Goal: Information Seeking & Learning: Learn about a topic

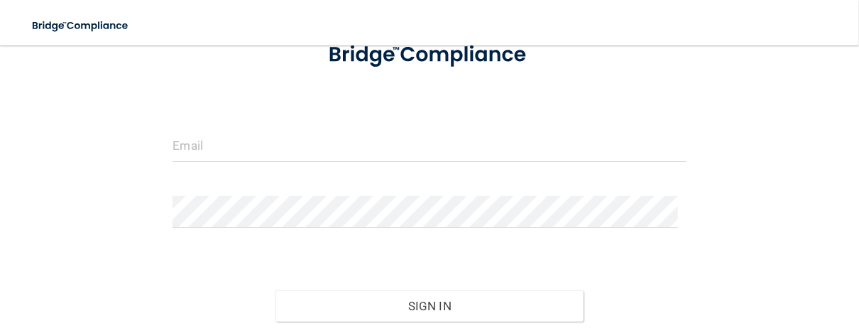
scroll to position [178, 0]
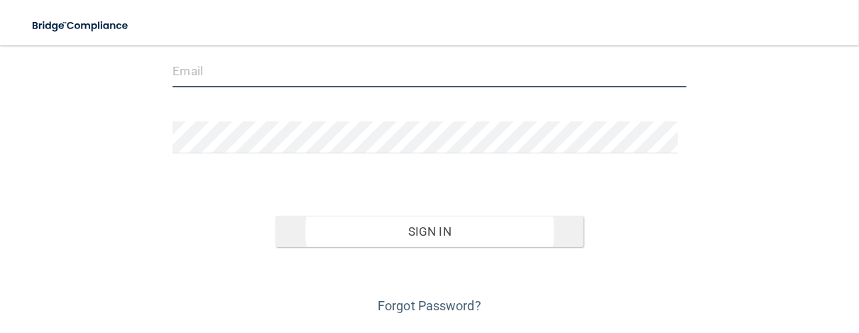
type input "[EMAIL_ADDRESS][DOMAIN_NAME]"
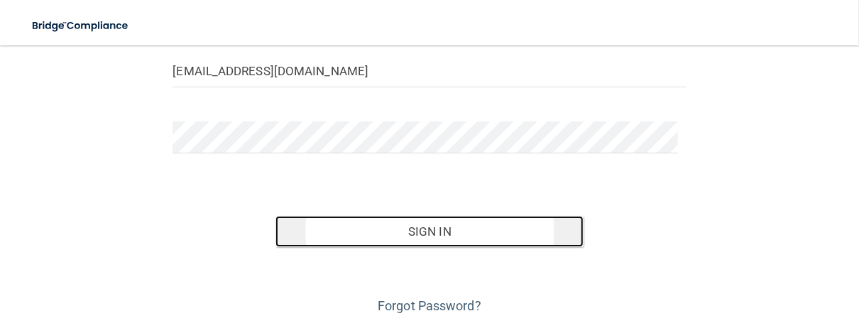
click at [434, 233] on button "Sign In" at bounding box center [429, 231] width 308 height 31
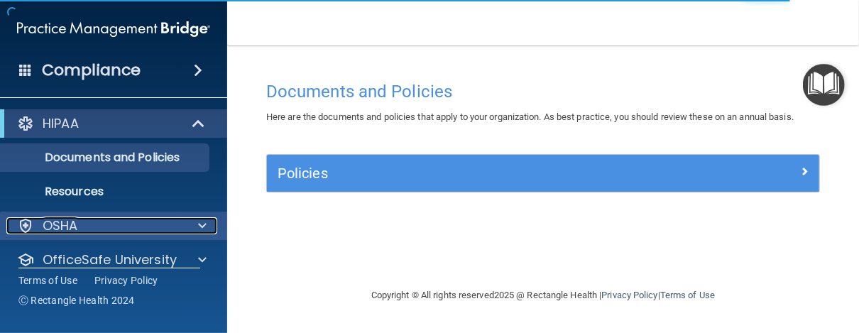
click at [60, 222] on p "OSHA" at bounding box center [61, 225] width 36 height 17
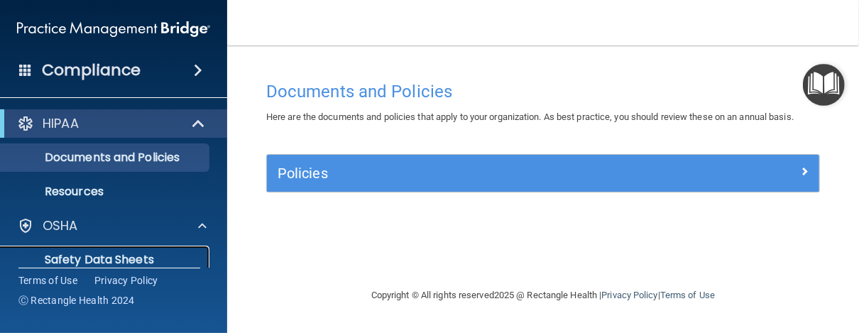
click at [93, 261] on p "Safety Data Sheets" at bounding box center [106, 260] width 194 height 14
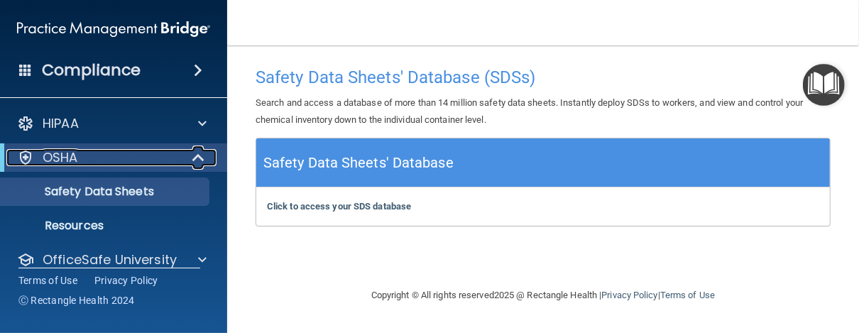
click at [199, 163] on span at bounding box center [200, 157] width 12 height 17
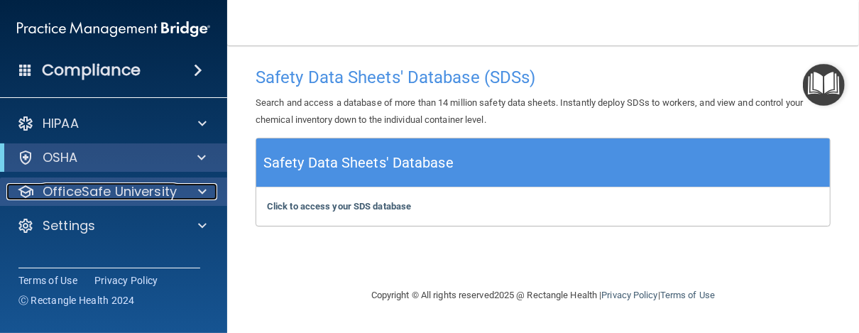
click at [101, 195] on p "OfficeSafe University" at bounding box center [110, 191] width 134 height 17
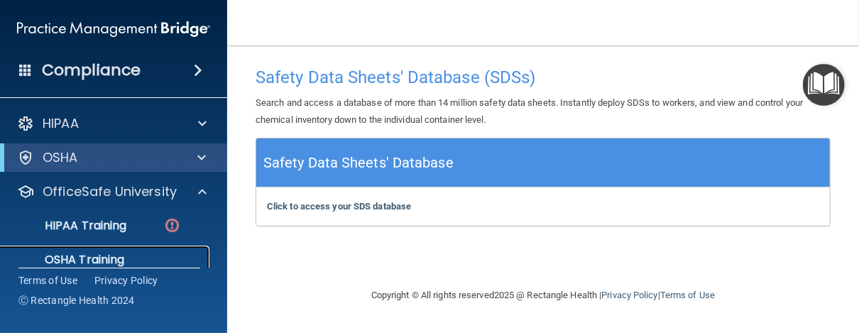
click at [78, 258] on p "OSHA Training" at bounding box center [66, 260] width 115 height 14
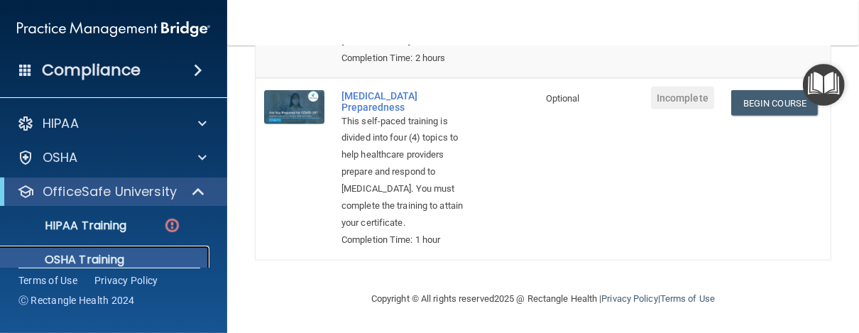
scroll to position [797, 0]
click at [547, 260] on td "Optional" at bounding box center [564, 169] width 54 height 182
click at [769, 116] on link "Begin Course" at bounding box center [774, 103] width 87 height 26
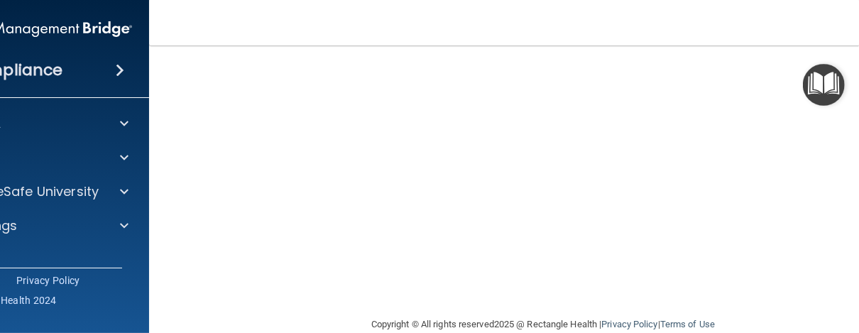
scroll to position [72, 0]
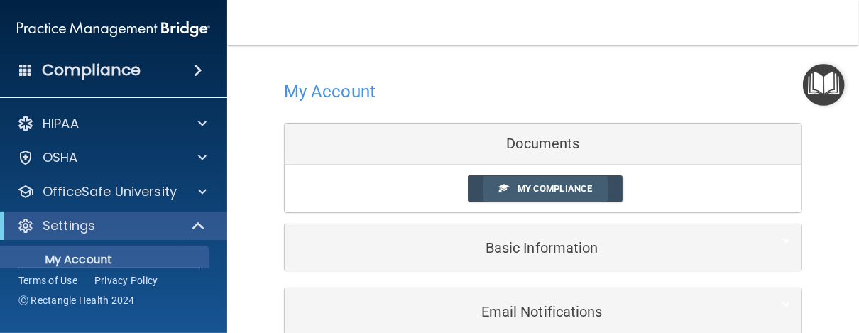
click at [552, 196] on link "My Compliance" at bounding box center [545, 188] width 155 height 26
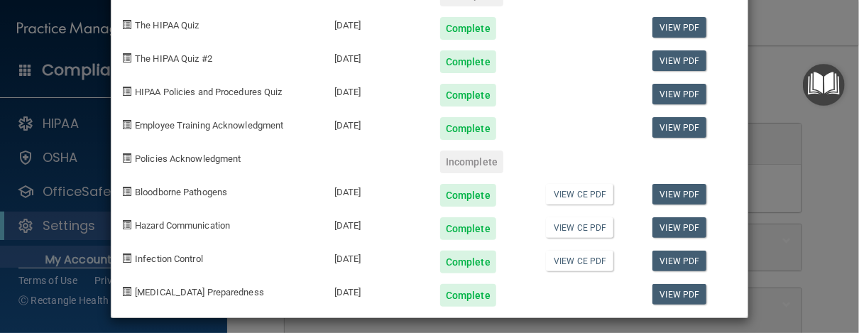
scroll to position [114, 0]
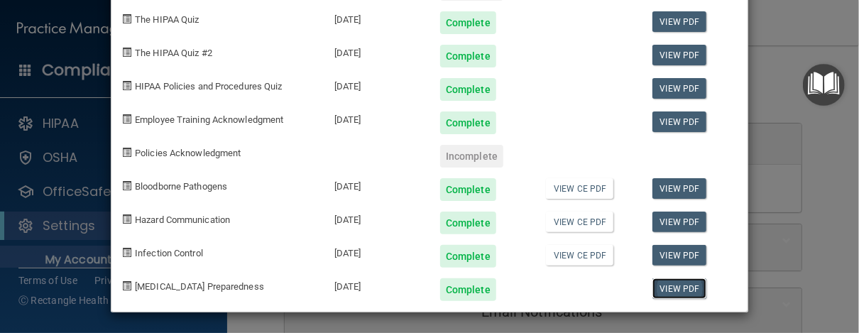
click at [677, 294] on link "View PDF" at bounding box center [680, 288] width 55 height 21
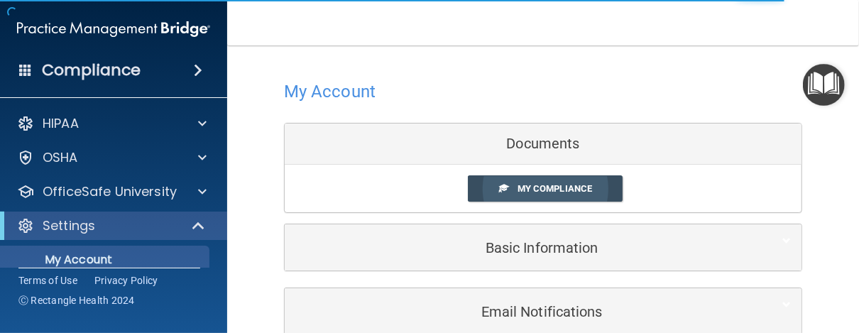
click at [571, 186] on span "My Compliance" at bounding box center [555, 188] width 75 height 11
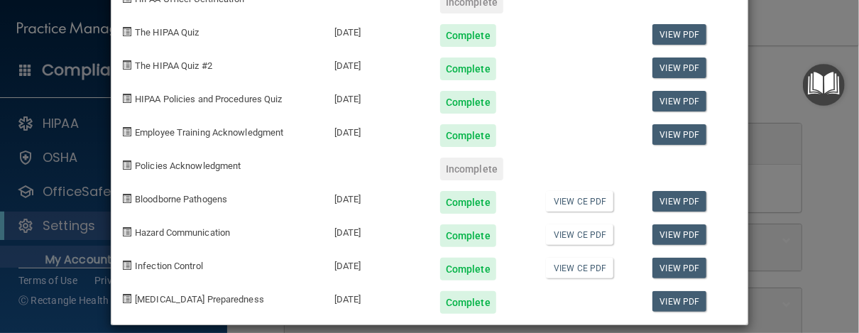
scroll to position [114, 0]
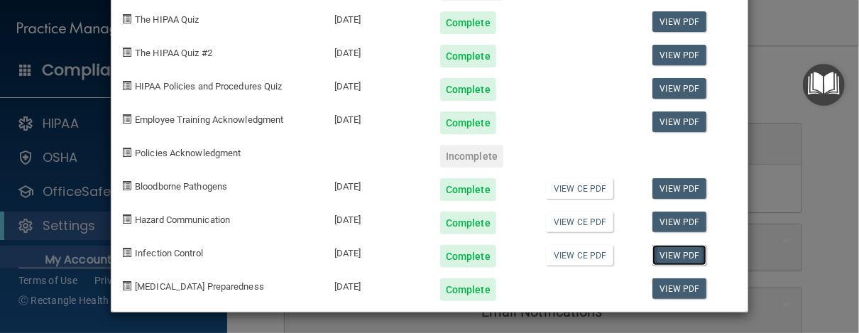
click at [671, 253] on link "View PDF" at bounding box center [680, 255] width 55 height 21
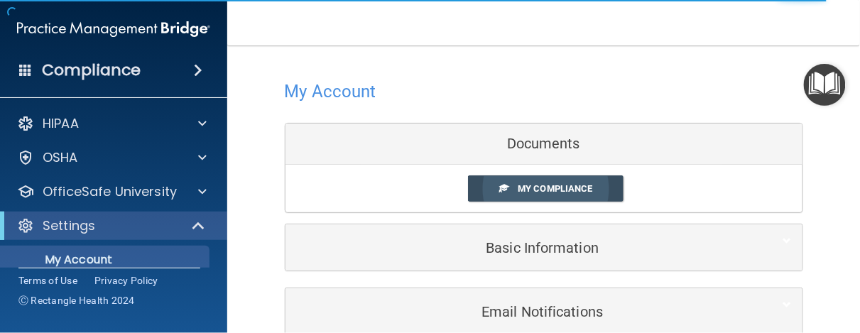
click at [555, 191] on span "My Compliance" at bounding box center [555, 188] width 75 height 11
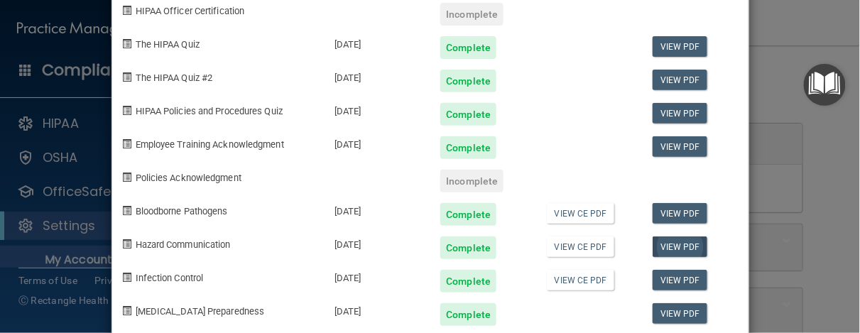
scroll to position [114, 0]
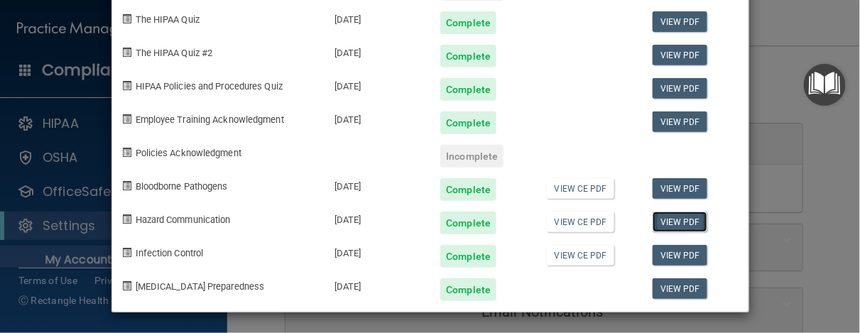
click at [675, 225] on link "View PDF" at bounding box center [680, 222] width 55 height 21
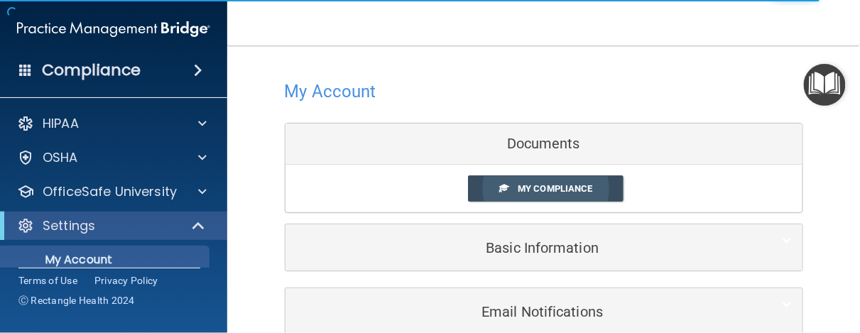
click at [590, 192] on link "My Compliance" at bounding box center [545, 188] width 155 height 26
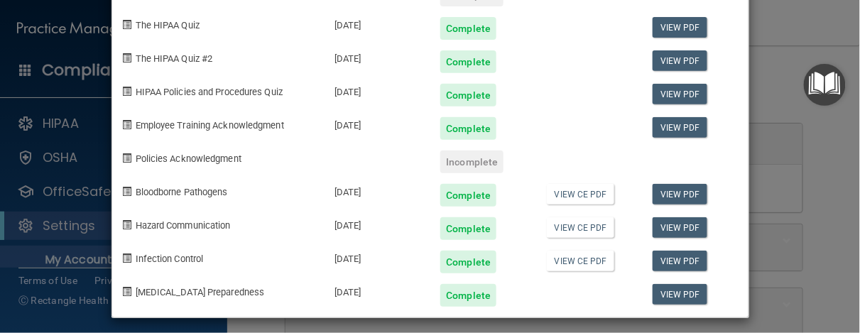
scroll to position [114, 0]
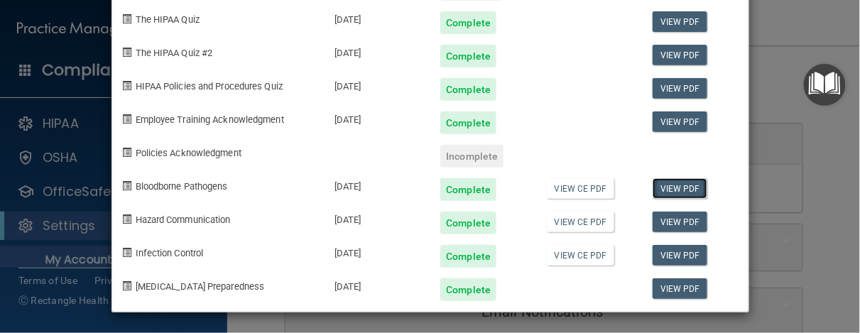
click at [670, 180] on link "View PDF" at bounding box center [680, 188] width 55 height 21
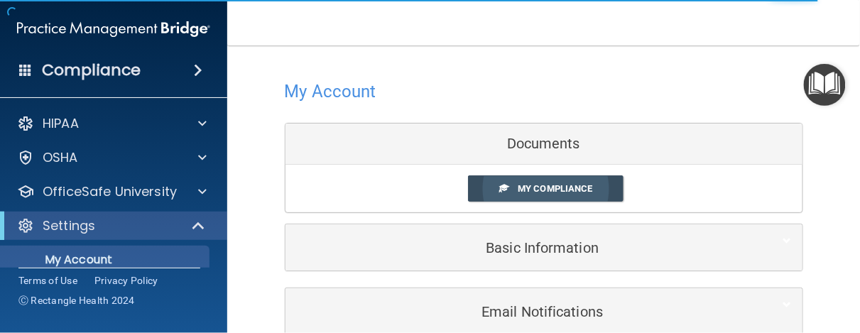
click at [566, 190] on span "My Compliance" at bounding box center [555, 188] width 75 height 11
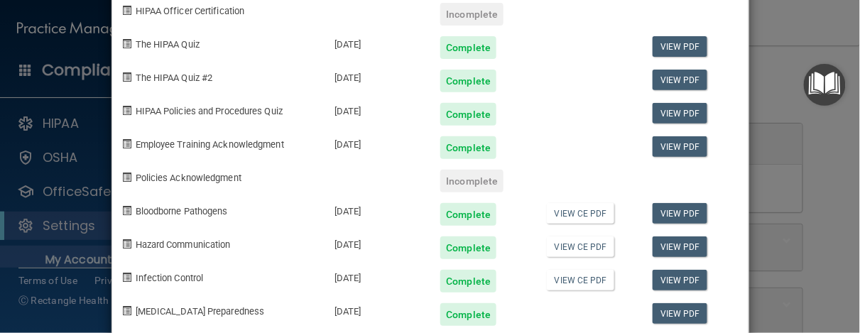
scroll to position [114, 0]
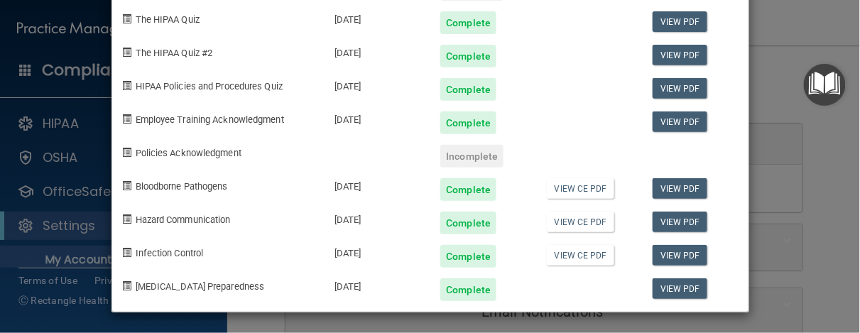
click at [191, 150] on span "Policies Acknowledgment" at bounding box center [189, 153] width 106 height 11
click at [123, 152] on span at bounding box center [127, 152] width 9 height 9
